Goal: Task Accomplishment & Management: Use online tool/utility

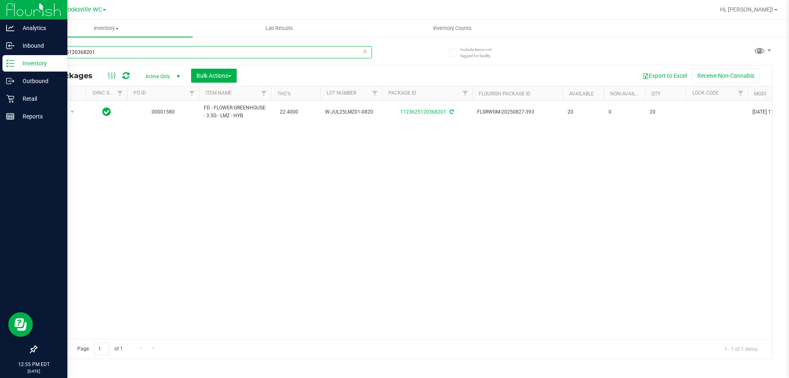
drag, startPoint x: 102, startPoint y: 52, endPoint x: 0, endPoint y: 1, distance: 114.0
click at [0, 51] on div "Analytics Inbound Inventory Outbound Retail Reports 12:55 PM EDT [DATE] 09/28 B…" at bounding box center [394, 189] width 789 height 378
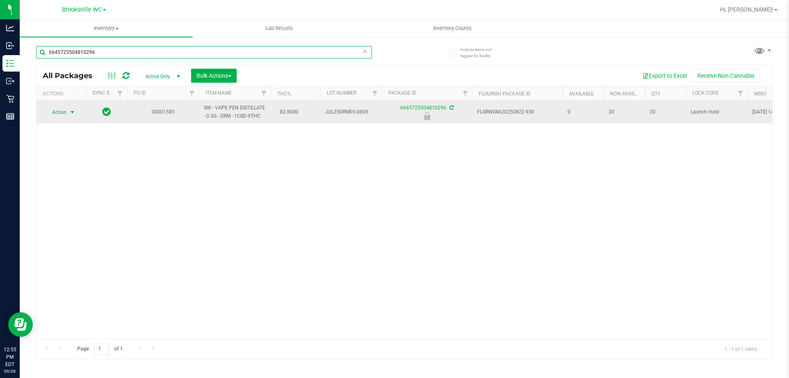
type input "6645725504810296"
click at [57, 113] on span "Action" at bounding box center [56, 112] width 22 height 12
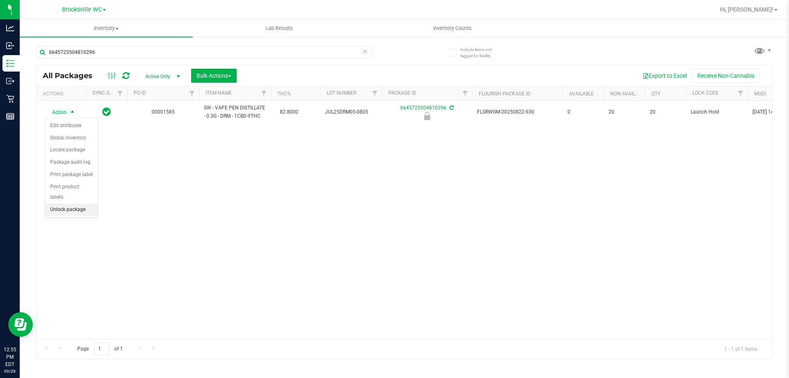
click at [65, 203] on li "Unlock package" at bounding box center [71, 209] width 53 height 12
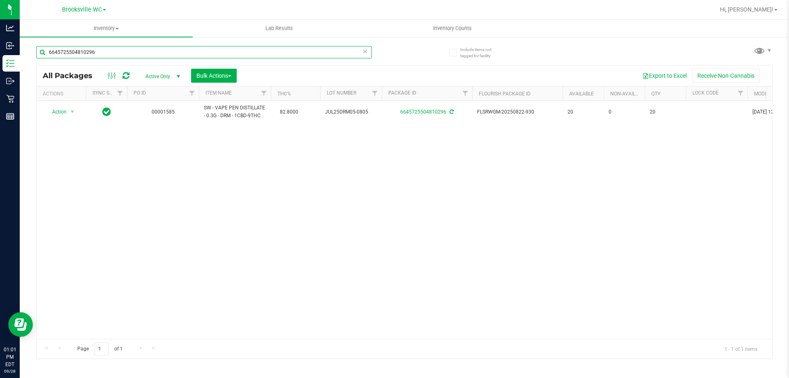
click at [92, 55] on input "6645725504810296" at bounding box center [204, 52] width 336 height 12
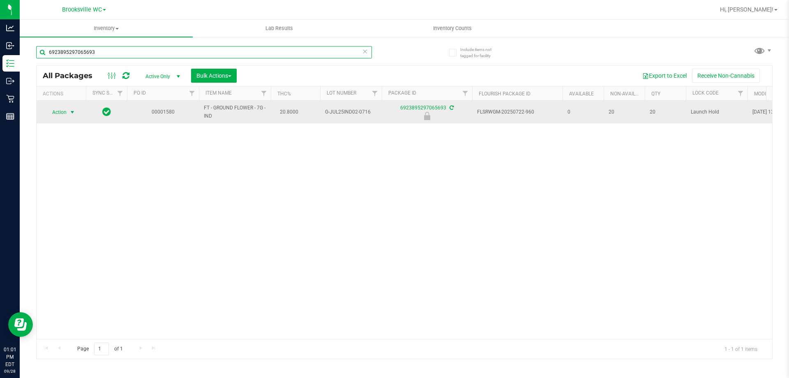
type input "6923895297065693"
click at [65, 107] on span "Action" at bounding box center [56, 112] width 22 height 12
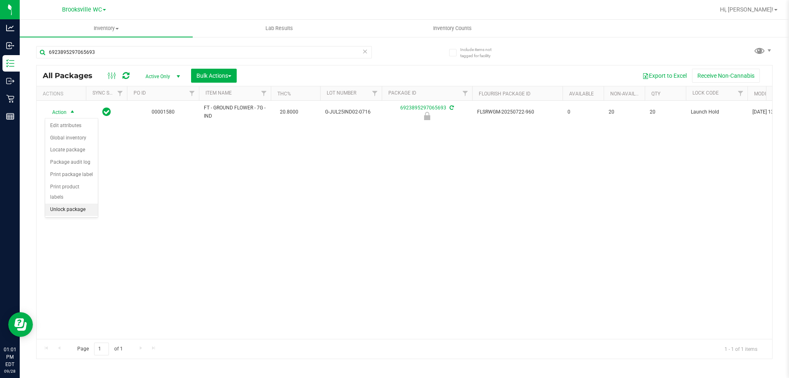
click at [74, 203] on li "Unlock package" at bounding box center [71, 209] width 53 height 12
